Goal: Transaction & Acquisition: Book appointment/travel/reservation

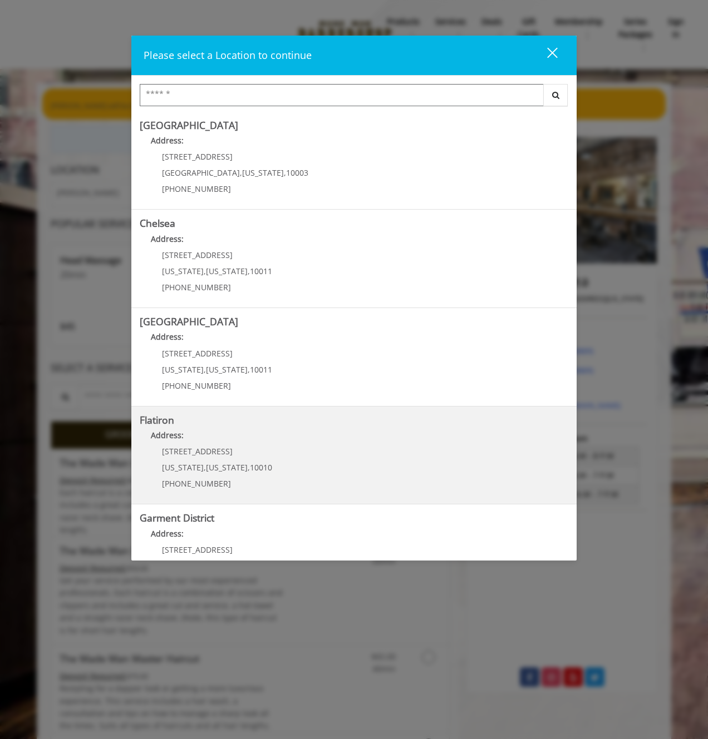
scroll to position [48, 0]
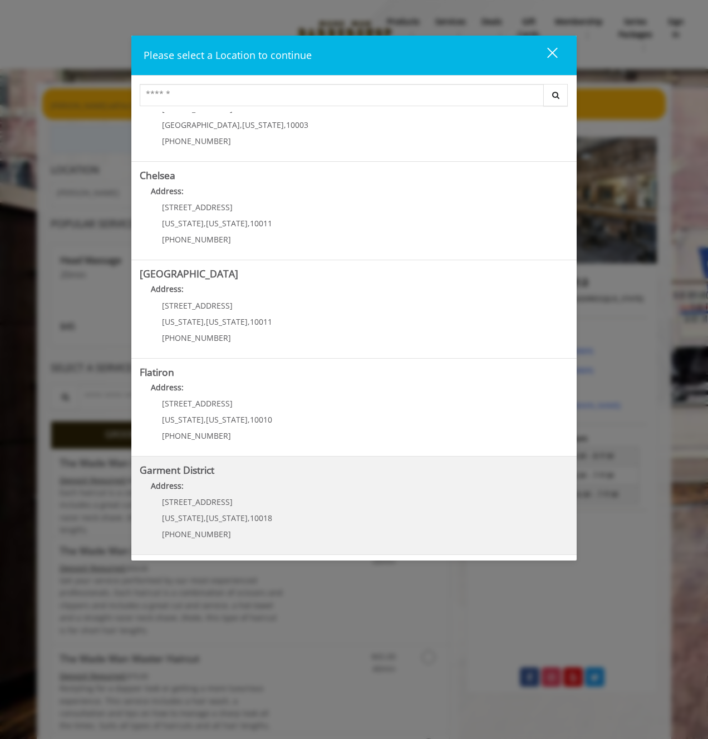
click at [305, 496] on District "Address:" at bounding box center [354, 489] width 428 height 18
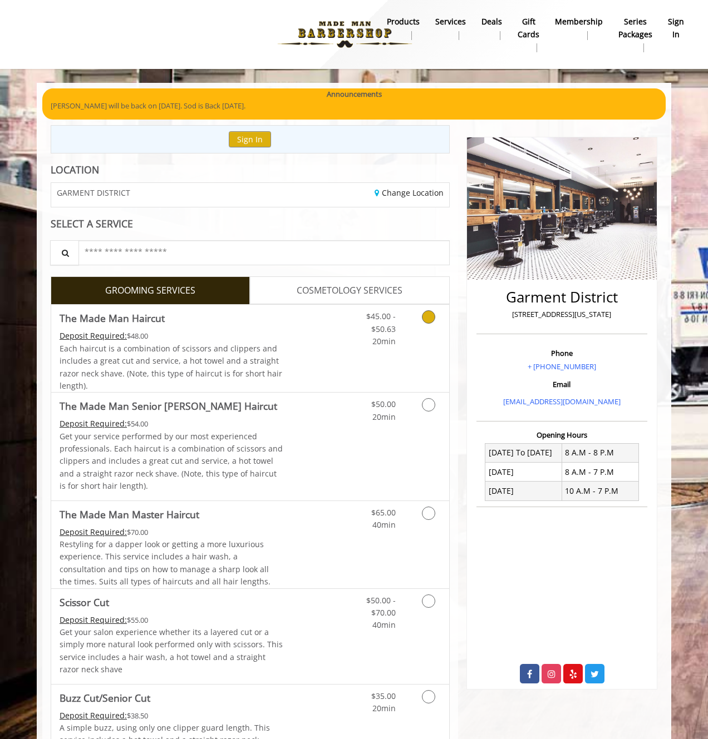
click at [430, 319] on icon "Grooming services" at bounding box center [428, 316] width 13 height 13
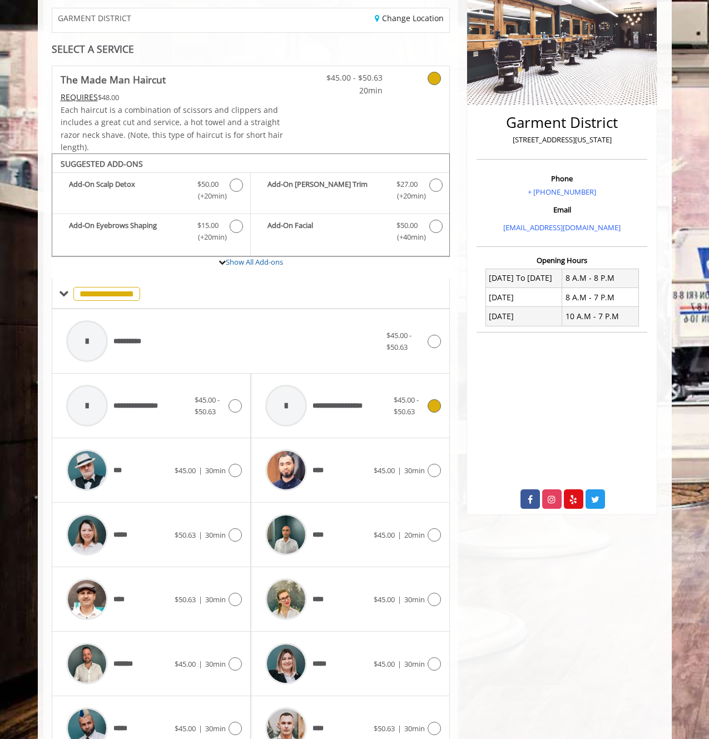
scroll to position [235, 0]
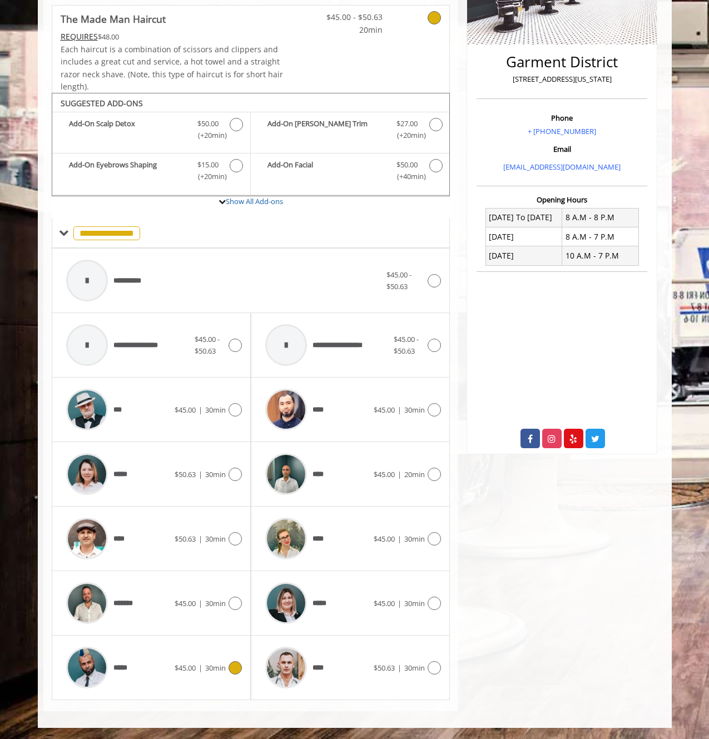
click at [241, 668] on icon at bounding box center [235, 668] width 13 height 13
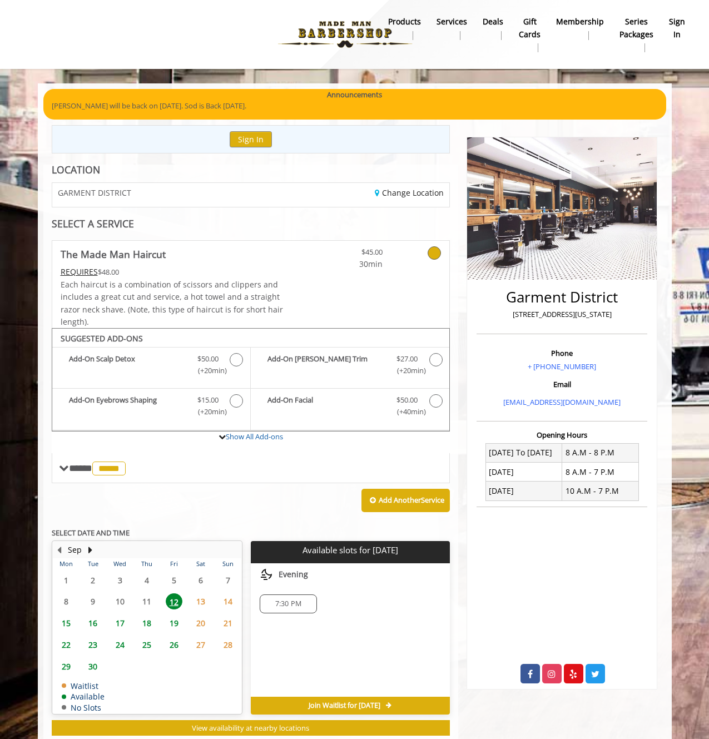
scroll to position [30, 0]
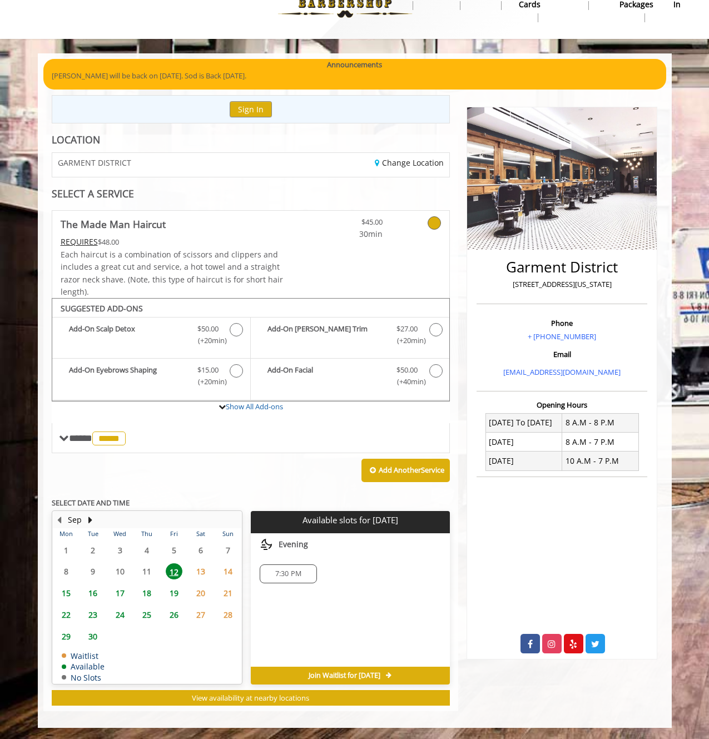
click at [175, 469] on div "Add Another Service" at bounding box center [251, 470] width 399 height 34
click at [203, 573] on span "13" at bounding box center [201, 572] width 17 height 16
click at [177, 570] on span "12" at bounding box center [174, 572] width 17 height 16
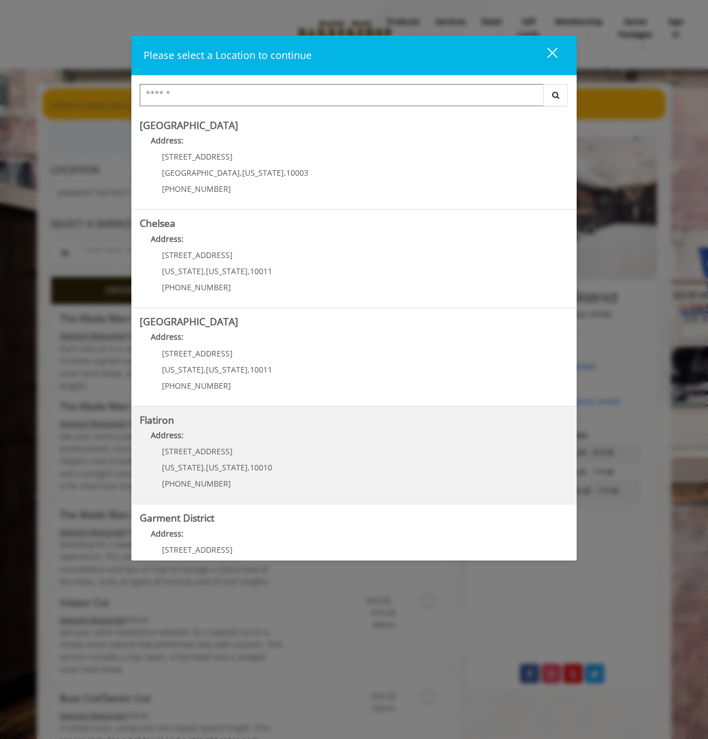
scroll to position [48, 0]
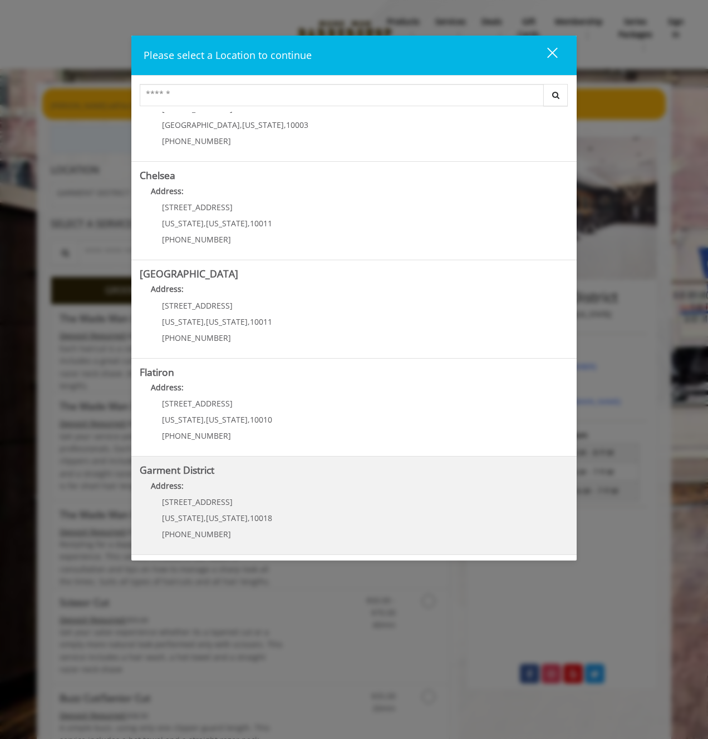
click at [277, 499] on District "Garment District Address: [STREET_ADDRESS][US_STATE][US_STATE] (212) 997-4247" at bounding box center [354, 505] width 428 height 81
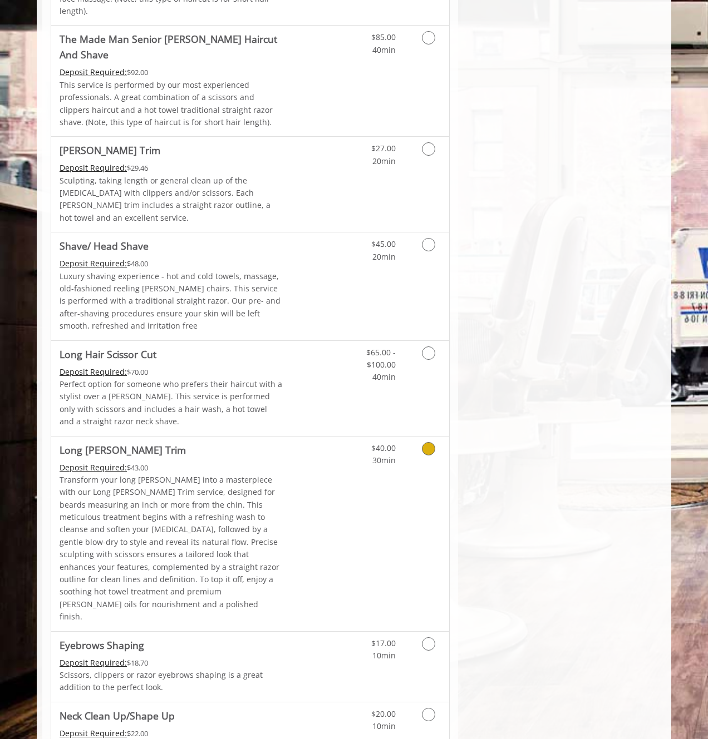
scroll to position [1328, 0]
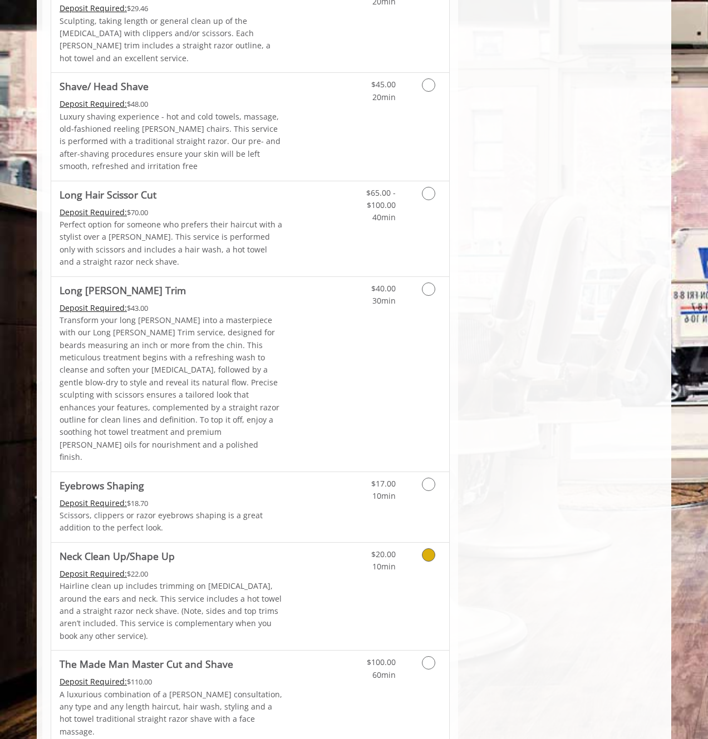
click at [428, 549] on icon "Grooming services" at bounding box center [428, 555] width 13 height 13
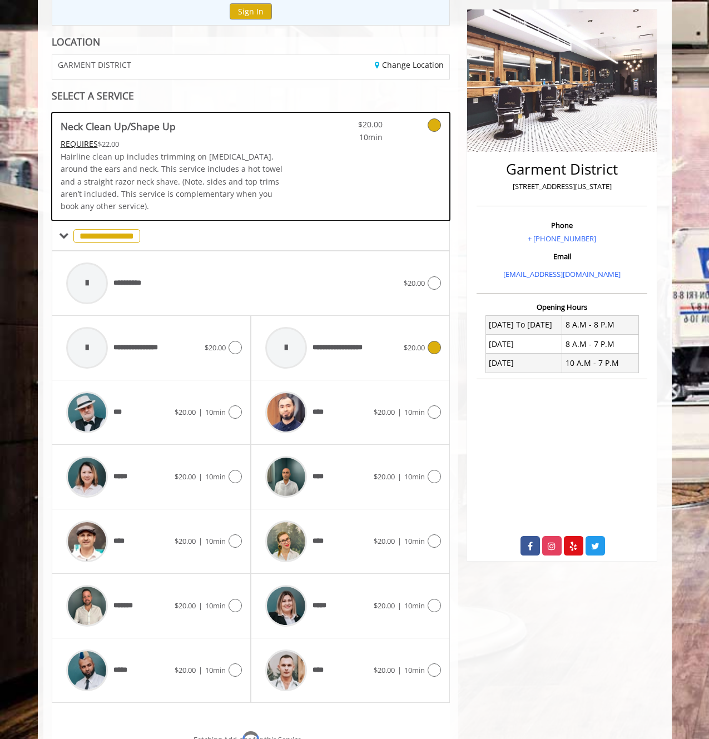
scroll to position [209, 0]
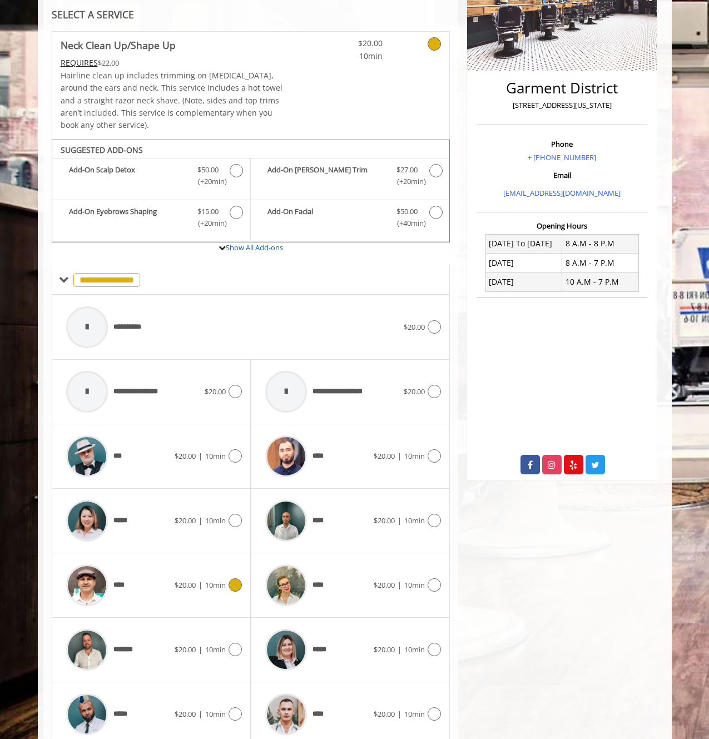
click at [239, 584] on icon at bounding box center [235, 585] width 13 height 13
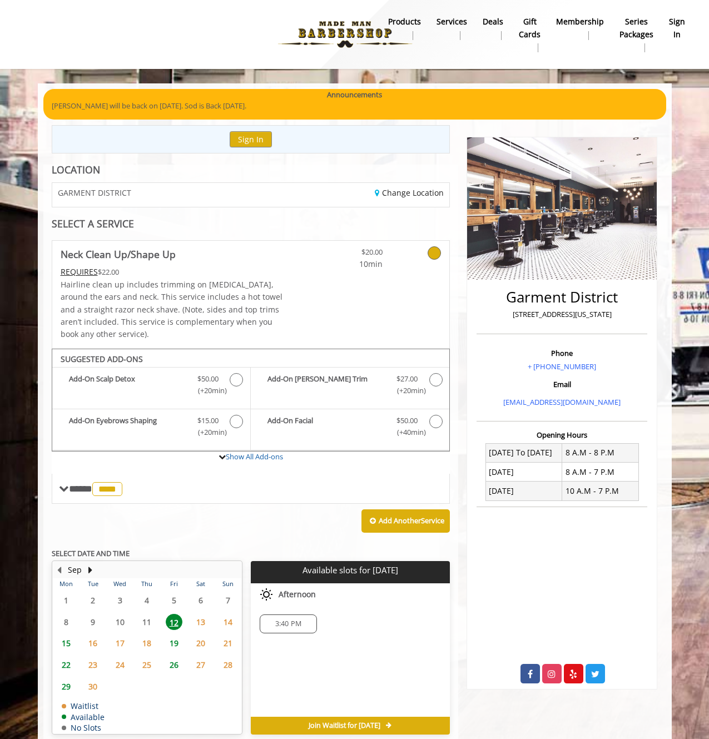
scroll to position [51, 0]
